Goal: Navigation & Orientation: Find specific page/section

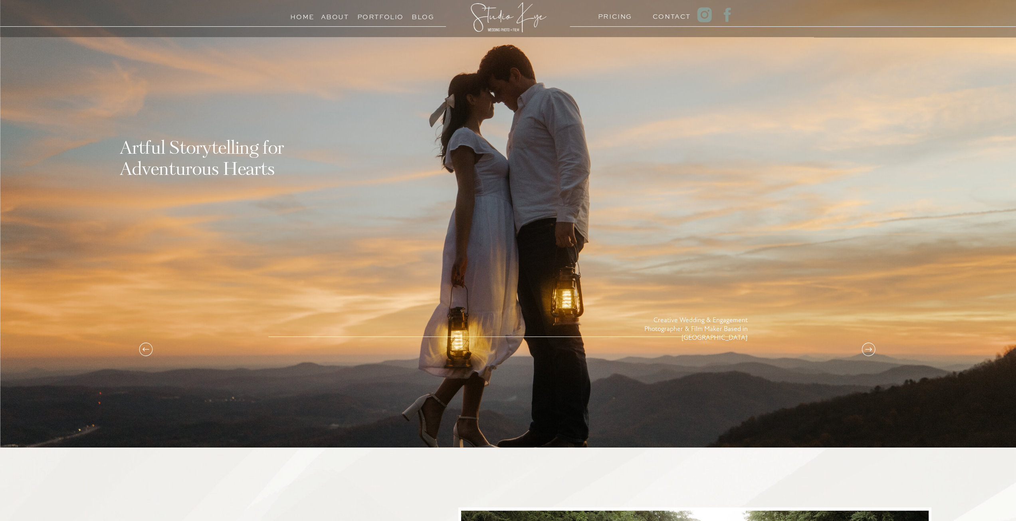
click at [868, 349] on icon at bounding box center [868, 349] width 7 height 4
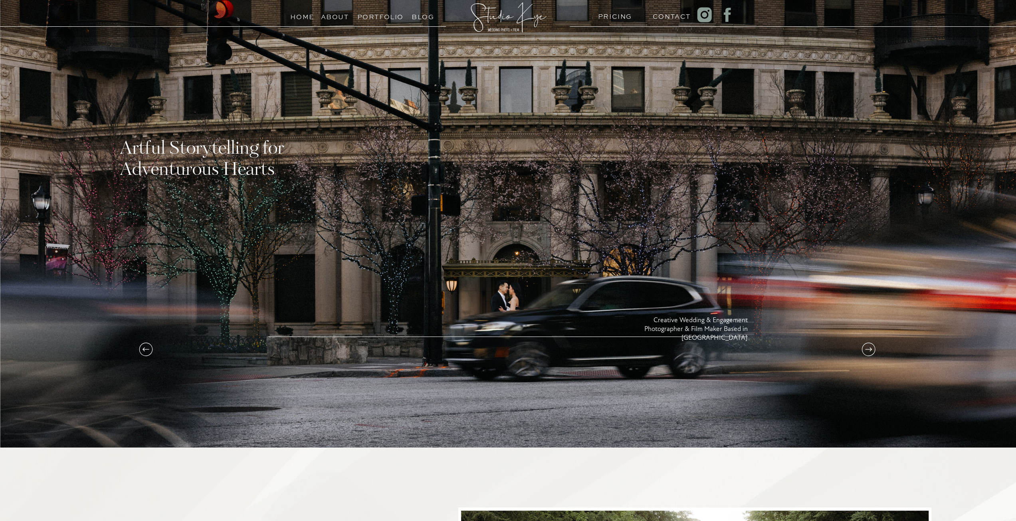
click at [868, 349] on icon at bounding box center [868, 349] width 7 height 4
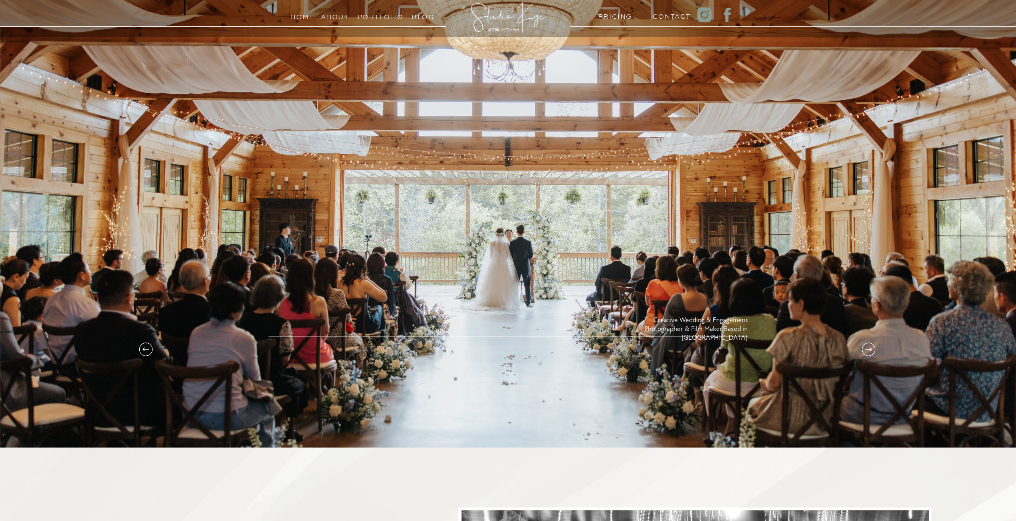
click at [868, 349] on icon at bounding box center [868, 349] width 7 height 4
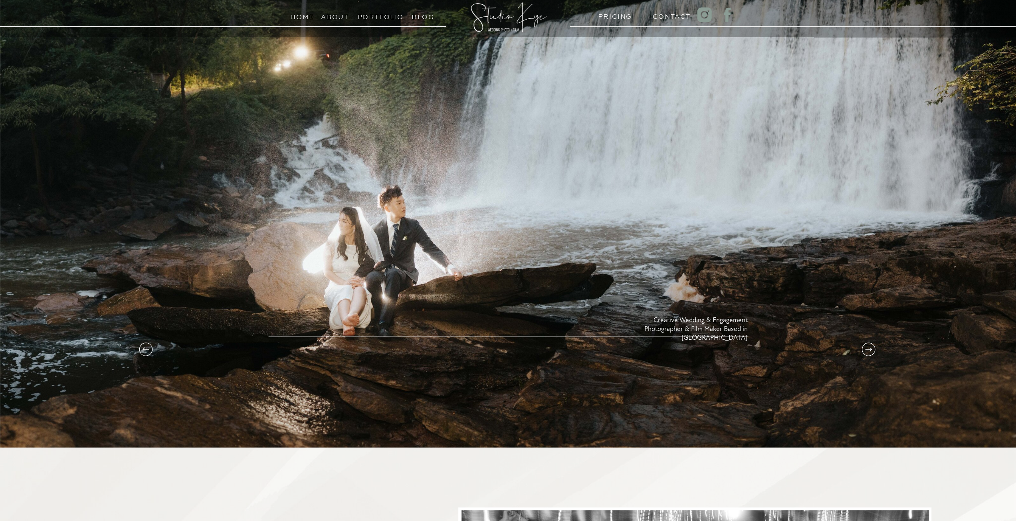
click at [868, 349] on icon at bounding box center [868, 349] width 7 height 4
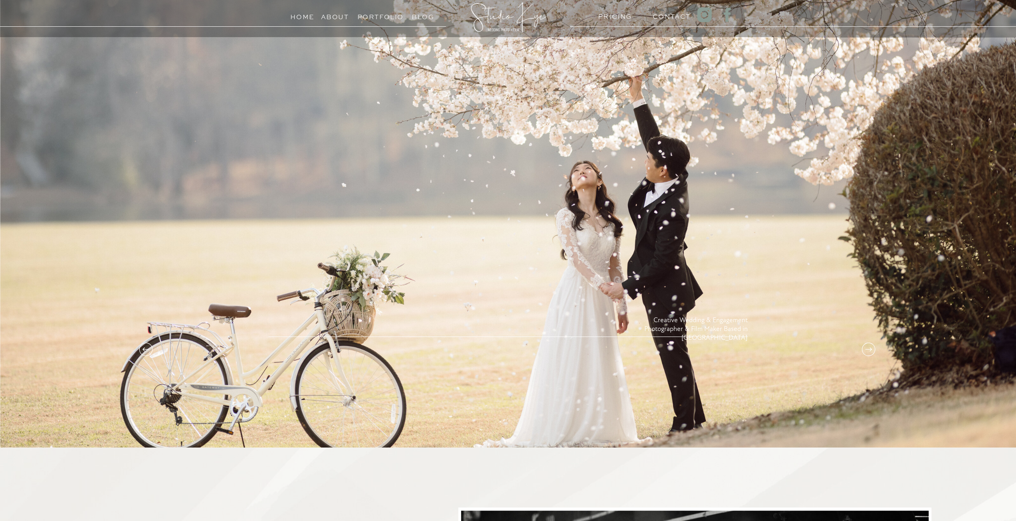
click at [868, 349] on icon at bounding box center [868, 349] width 7 height 4
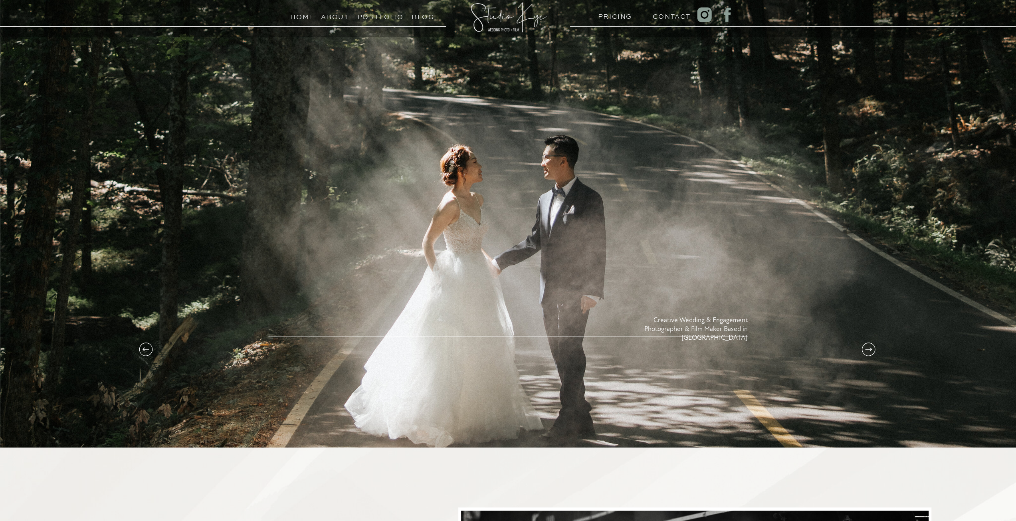
click at [868, 349] on icon at bounding box center [868, 349] width 7 height 4
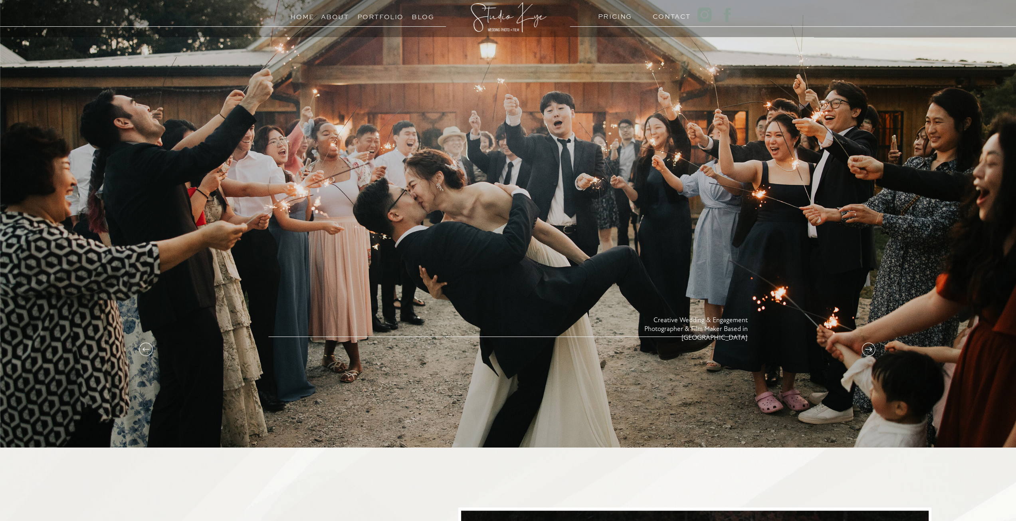
click at [868, 349] on icon at bounding box center [868, 349] width 7 height 4
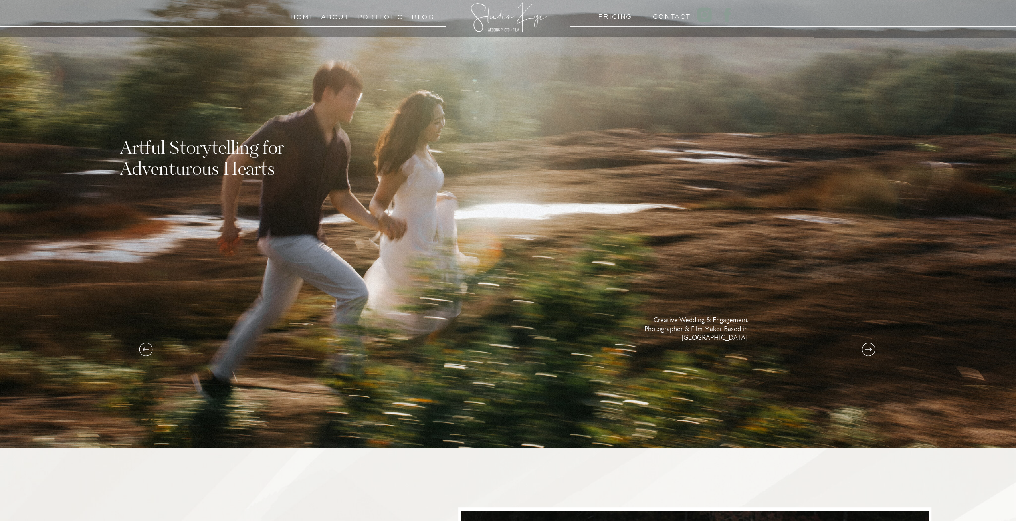
click at [868, 349] on icon at bounding box center [868, 349] width 7 height 4
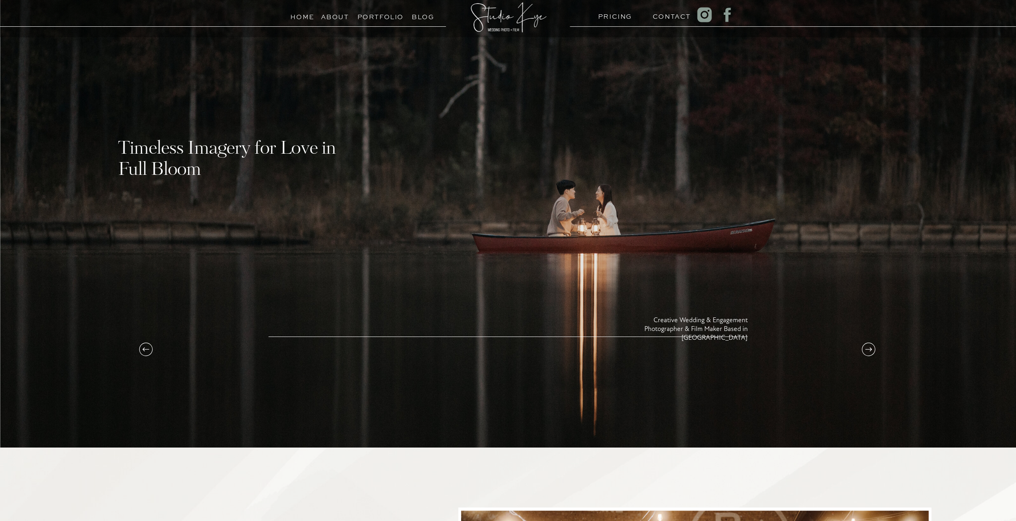
click at [868, 349] on icon at bounding box center [868, 349] width 7 height 4
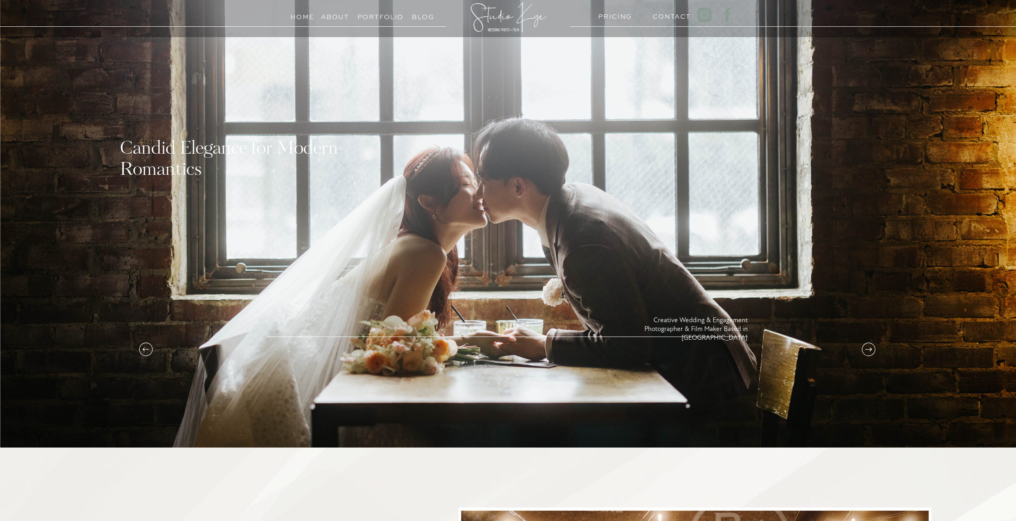
click at [868, 349] on icon at bounding box center [868, 349] width 7 height 4
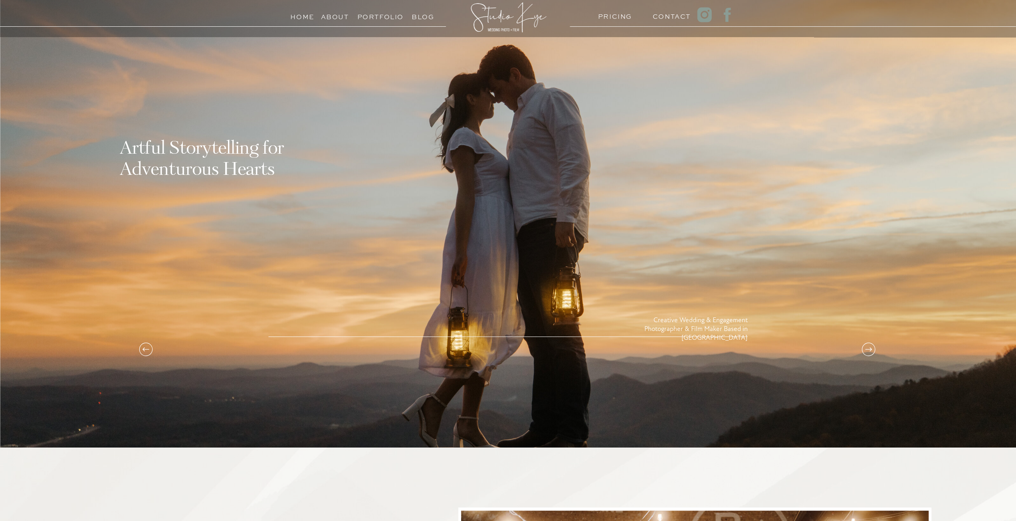
click at [868, 349] on icon at bounding box center [868, 349] width 7 height 4
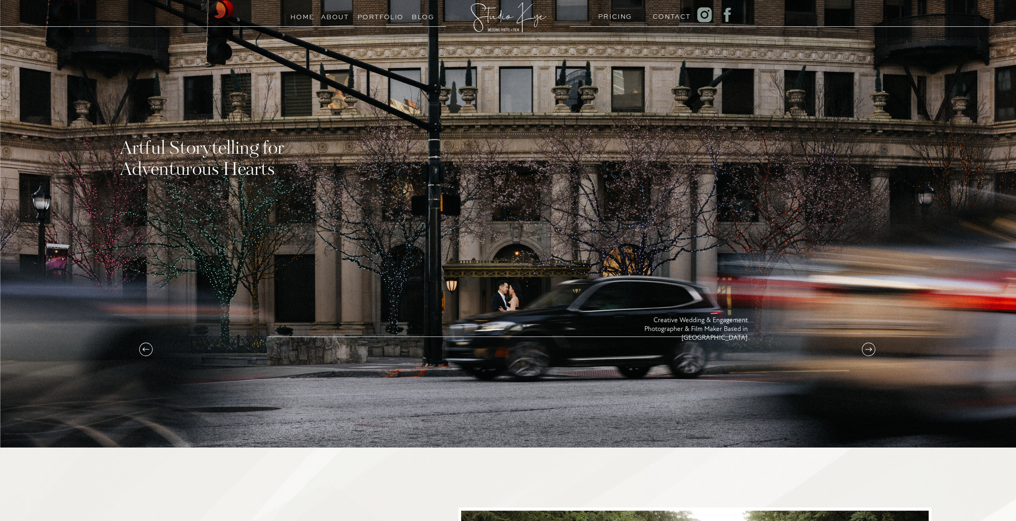
scroll to position [200, 0]
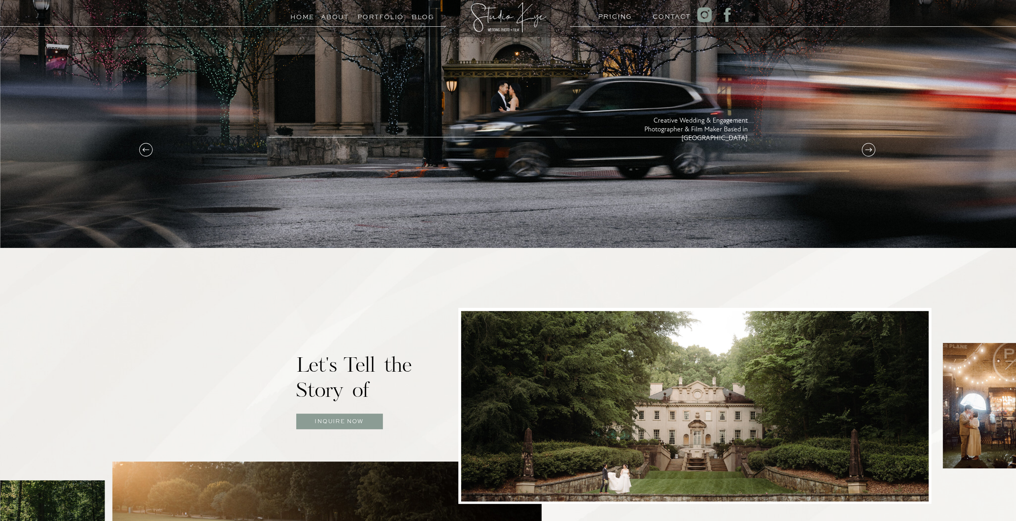
click at [393, 13] on h3 "Portfolio" at bounding box center [375, 15] width 36 height 8
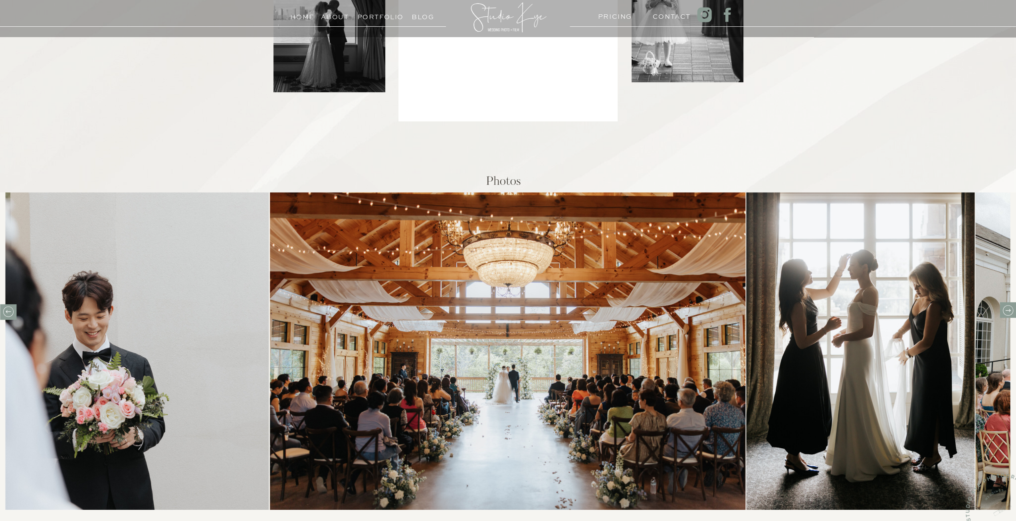
scroll to position [240, 0]
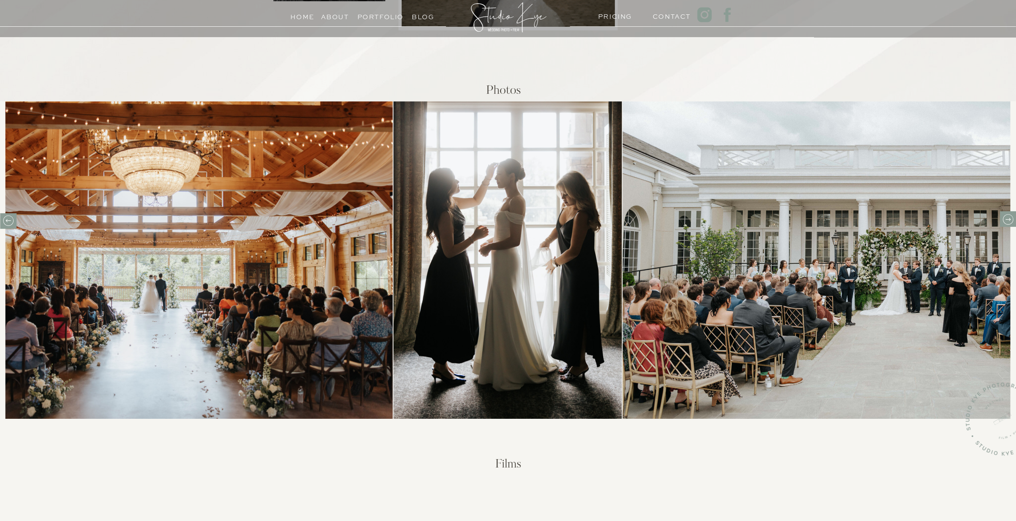
click at [610, 17] on h3 "PRICING" at bounding box center [613, 15] width 31 height 8
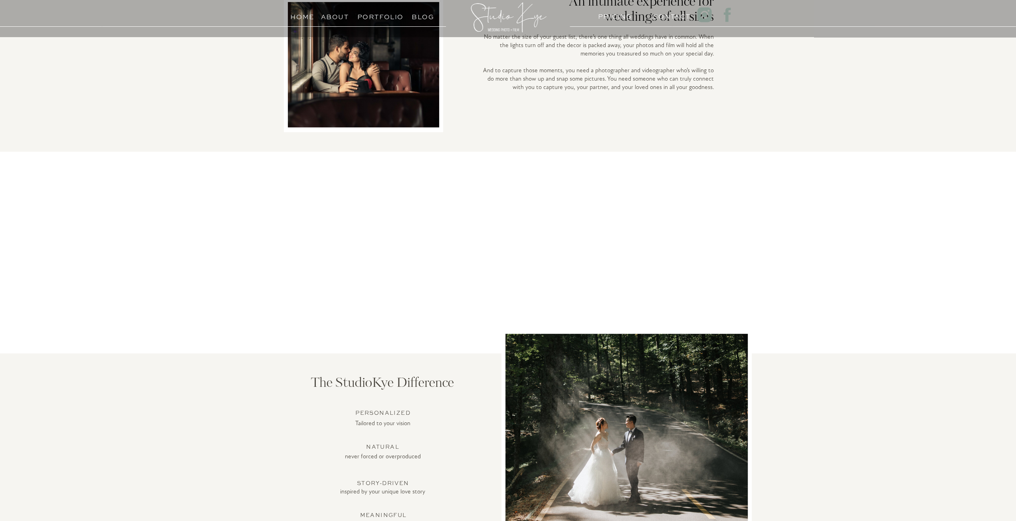
scroll to position [279, 0]
